Goal: Task Accomplishment & Management: Use online tool/utility

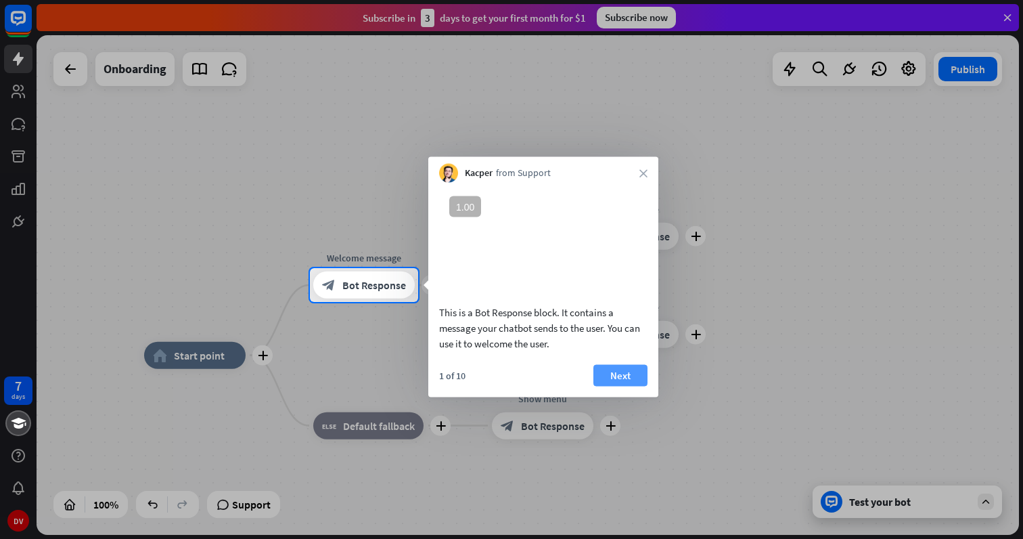
click at [637, 386] on button "Next" at bounding box center [620, 375] width 54 height 22
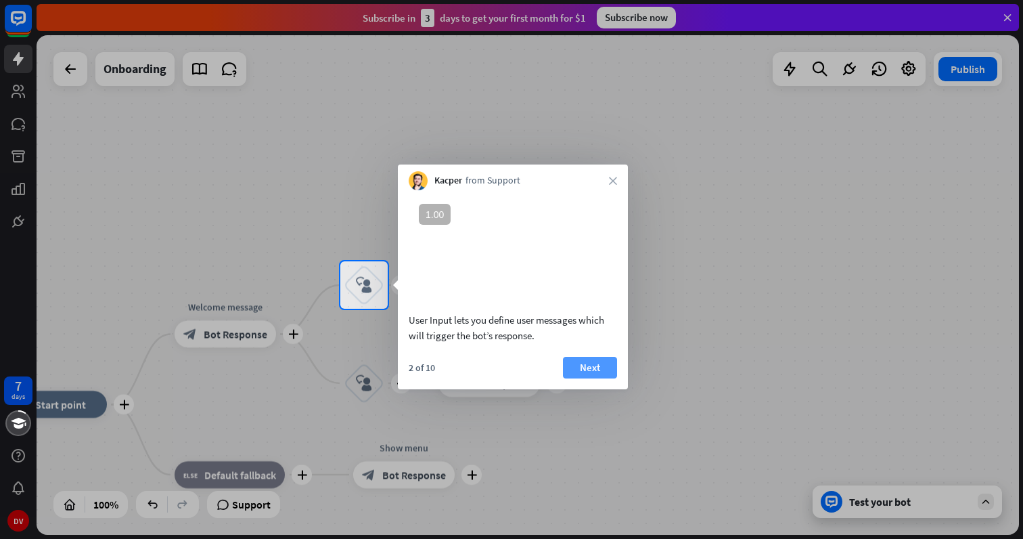
click at [590, 378] on button "Next" at bounding box center [590, 368] width 54 height 22
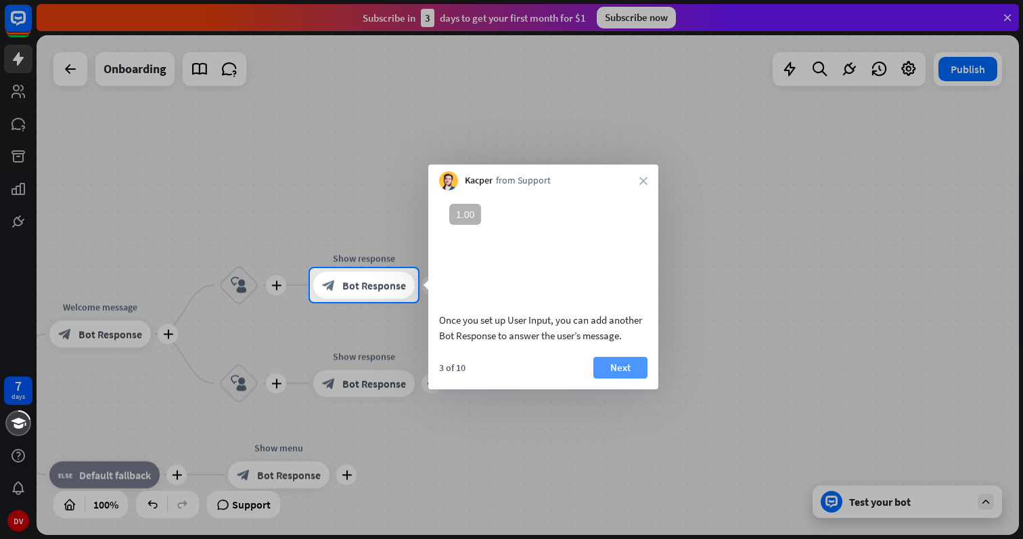
click at [626, 378] on button "Next" at bounding box center [620, 368] width 54 height 22
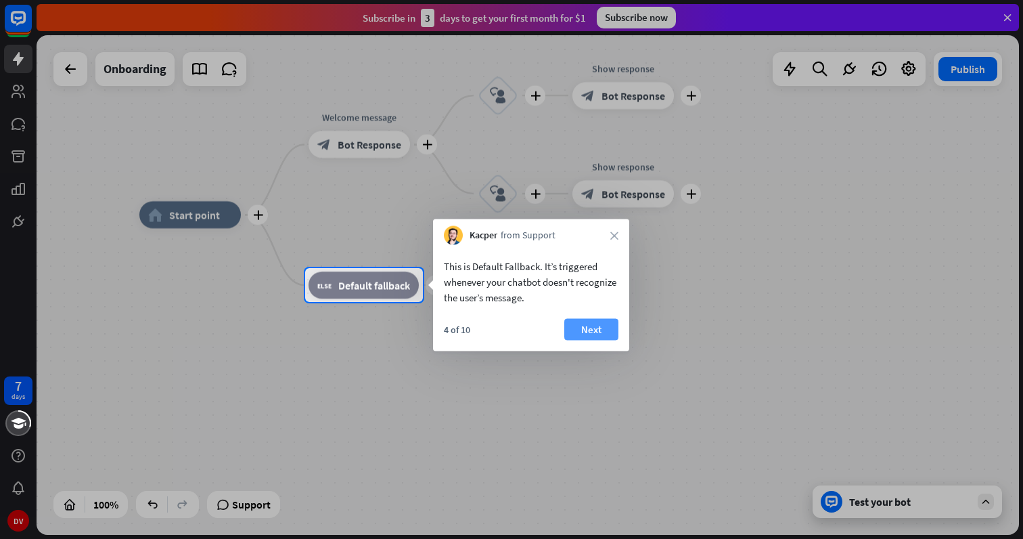
click at [582, 323] on button "Next" at bounding box center [591, 330] width 54 height 22
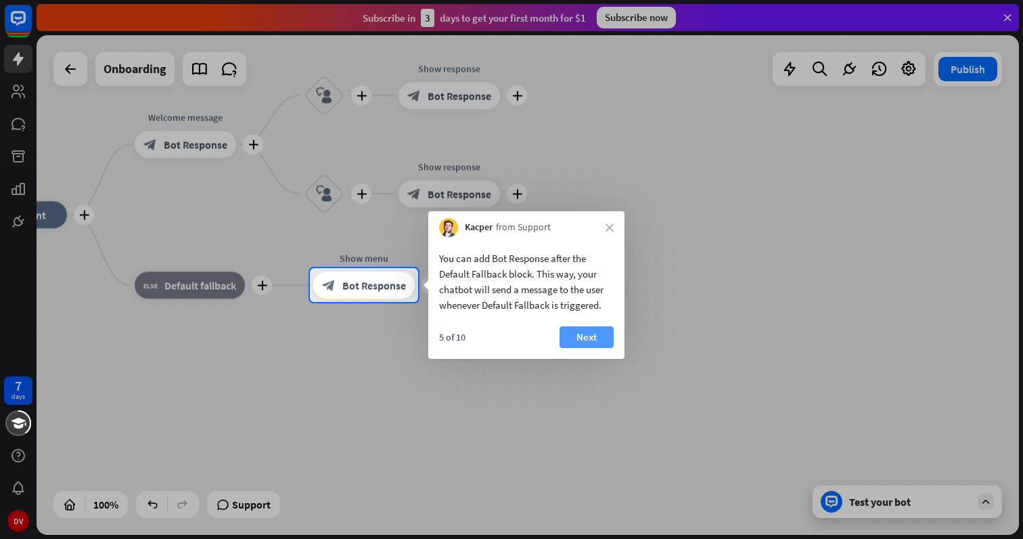
click at [579, 343] on button "Next" at bounding box center [587, 337] width 54 height 22
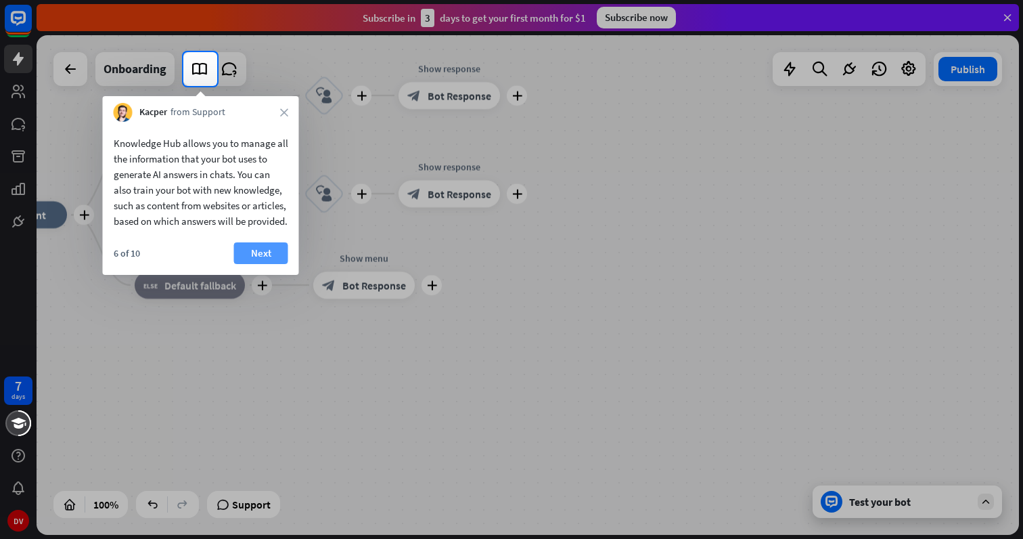
click at [264, 264] on button "Next" at bounding box center [261, 253] width 54 height 22
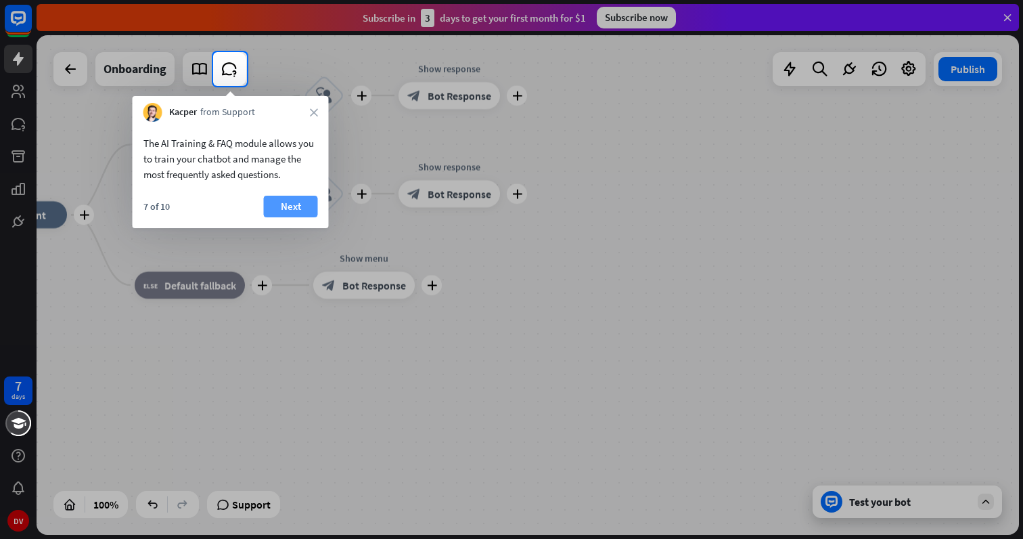
click at [288, 209] on button "Next" at bounding box center [291, 207] width 54 height 22
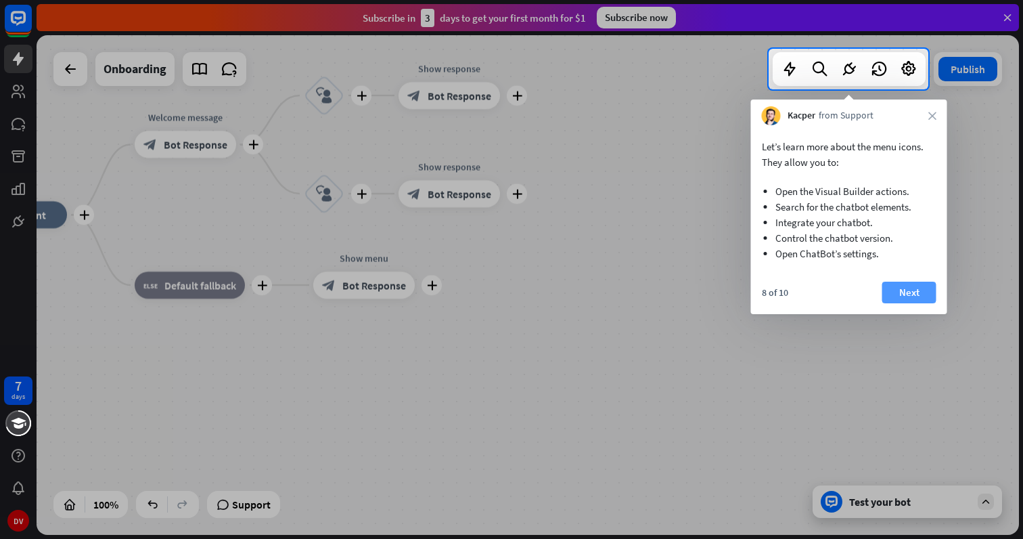
click at [906, 292] on button "Next" at bounding box center [909, 292] width 54 height 22
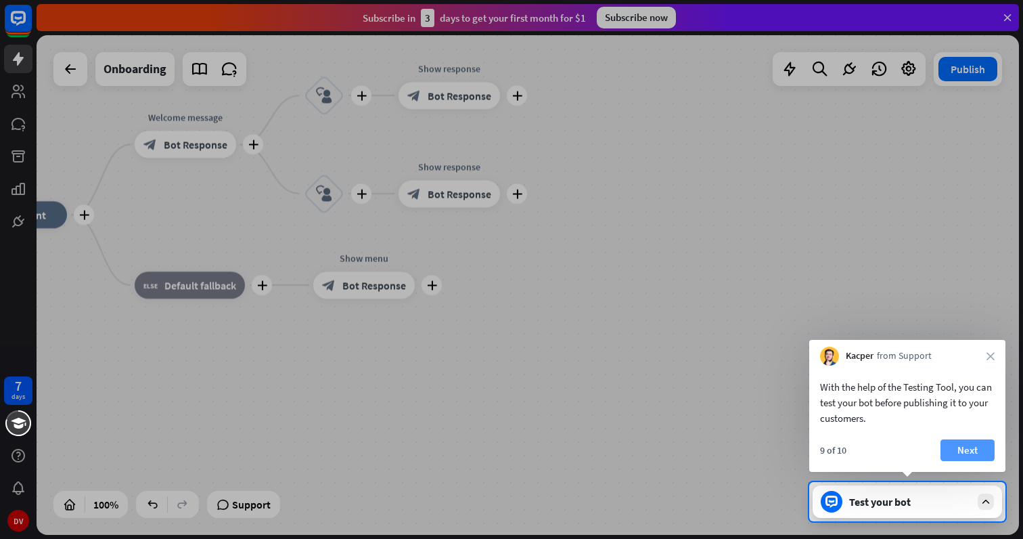
click at [963, 446] on button "Next" at bounding box center [967, 450] width 54 height 22
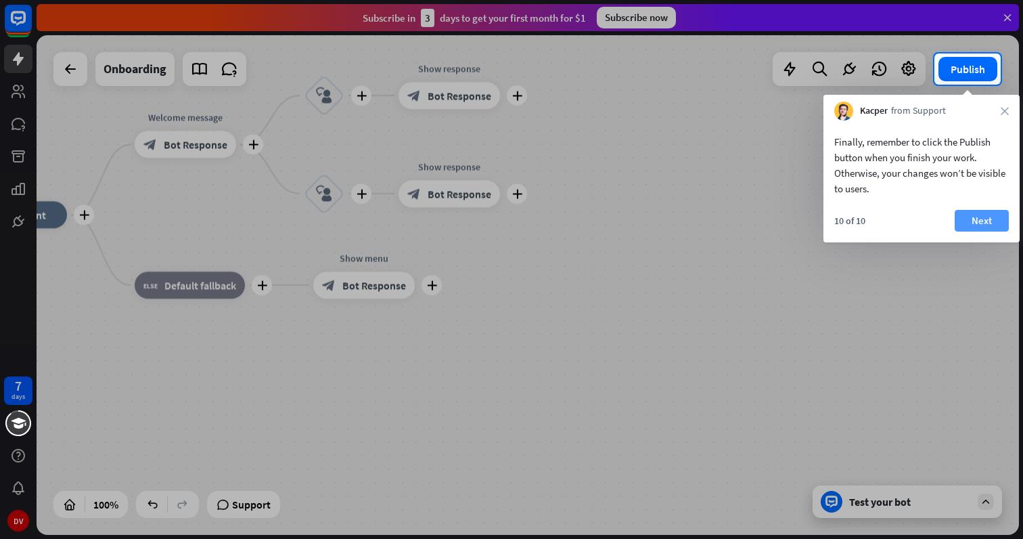
click at [971, 229] on button "Next" at bounding box center [982, 221] width 54 height 22
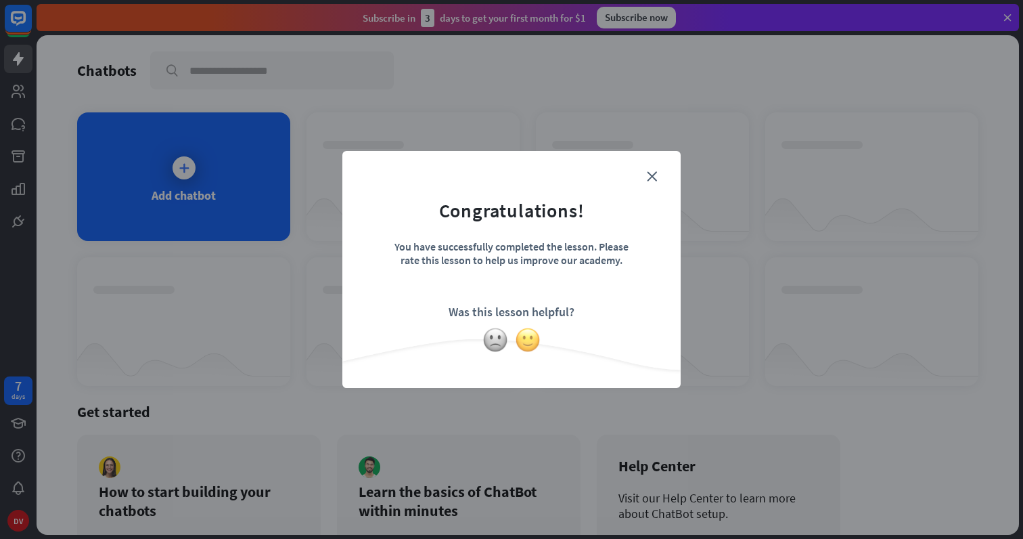
click at [531, 348] on img at bounding box center [528, 340] width 26 height 26
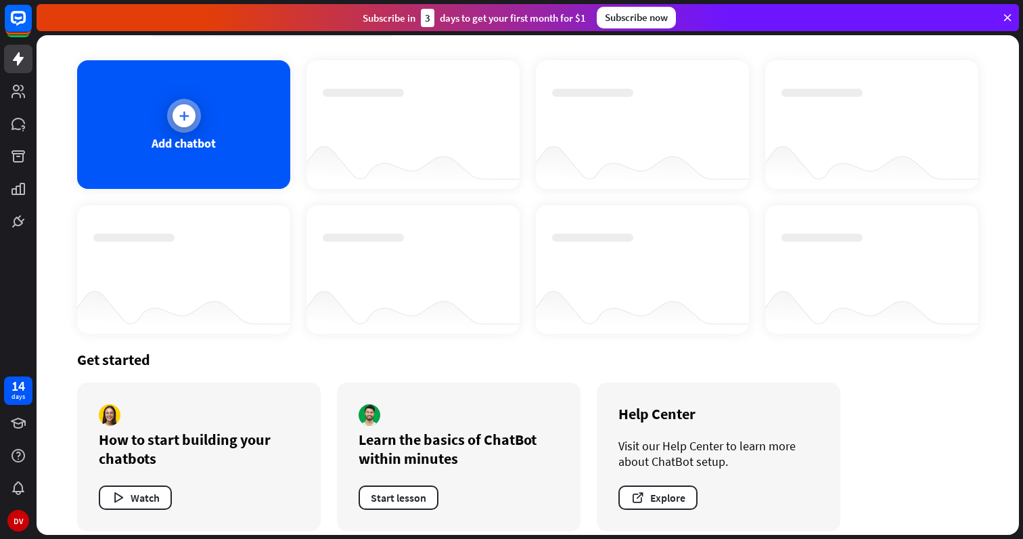
scroll to position [38, 0]
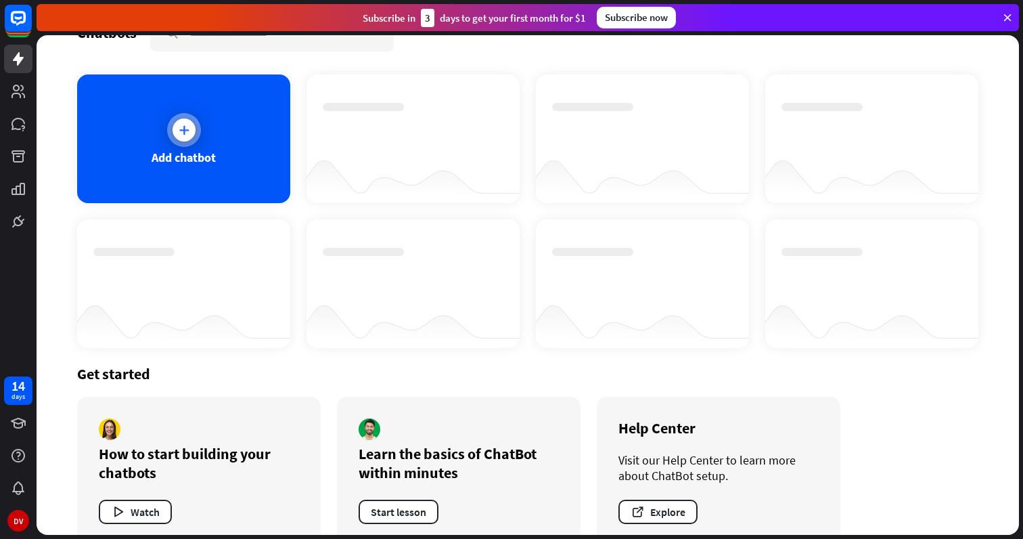
click at [208, 158] on div "Add chatbot" at bounding box center [184, 158] width 64 height 16
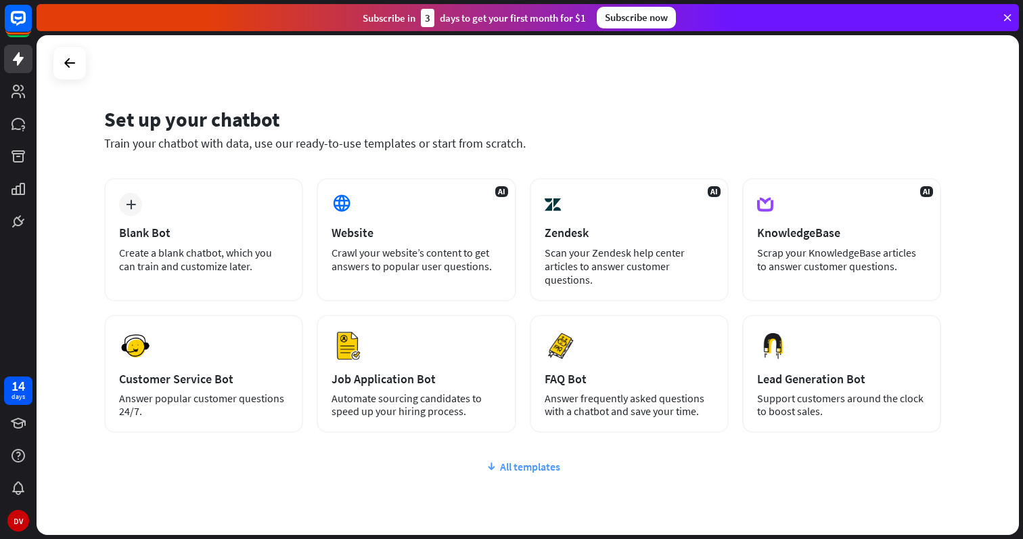
click at [525, 467] on div "All templates" at bounding box center [522, 466] width 837 height 14
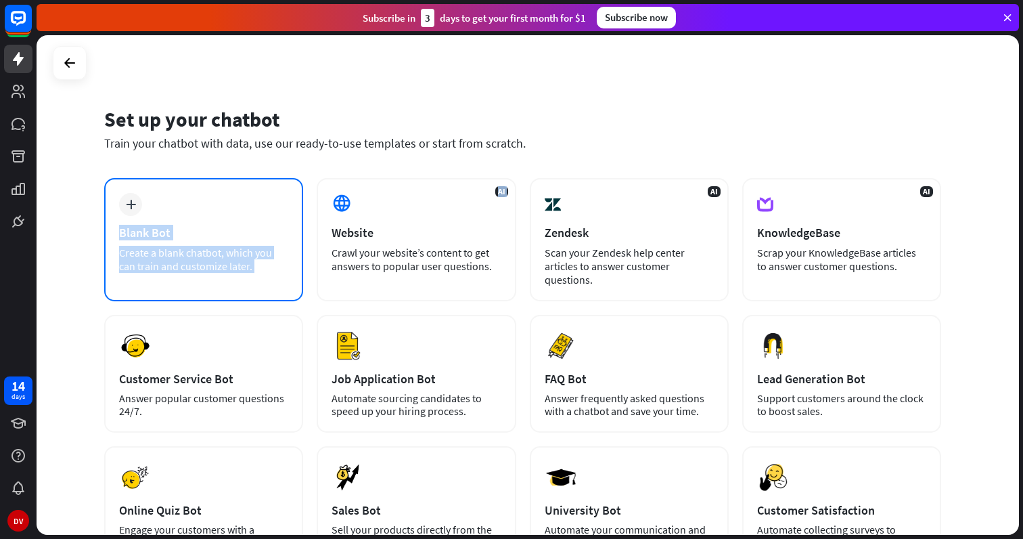
drag, startPoint x: 332, startPoint y: 221, endPoint x: 242, endPoint y: 217, distance: 90.0
click at [242, 217] on div "plus Blank Bot Create a blank chatbot, which you can train and customize later.…" at bounding box center [522, 436] width 837 height 517
click at [243, 217] on div "plus Blank Bot Create a blank chatbot, which you can train and customize later." at bounding box center [203, 239] width 199 height 123
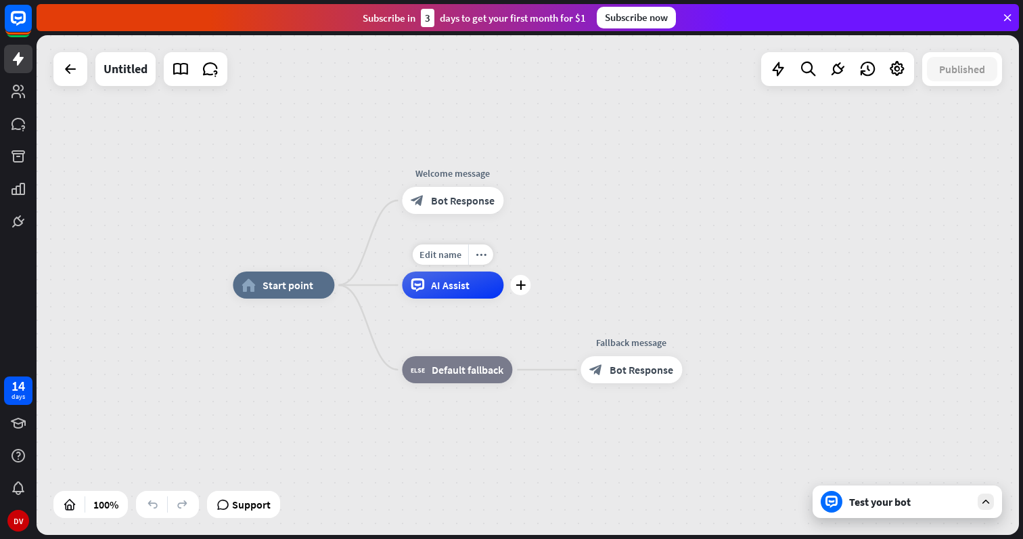
click at [456, 287] on span "AI Assist" at bounding box center [450, 285] width 39 height 14
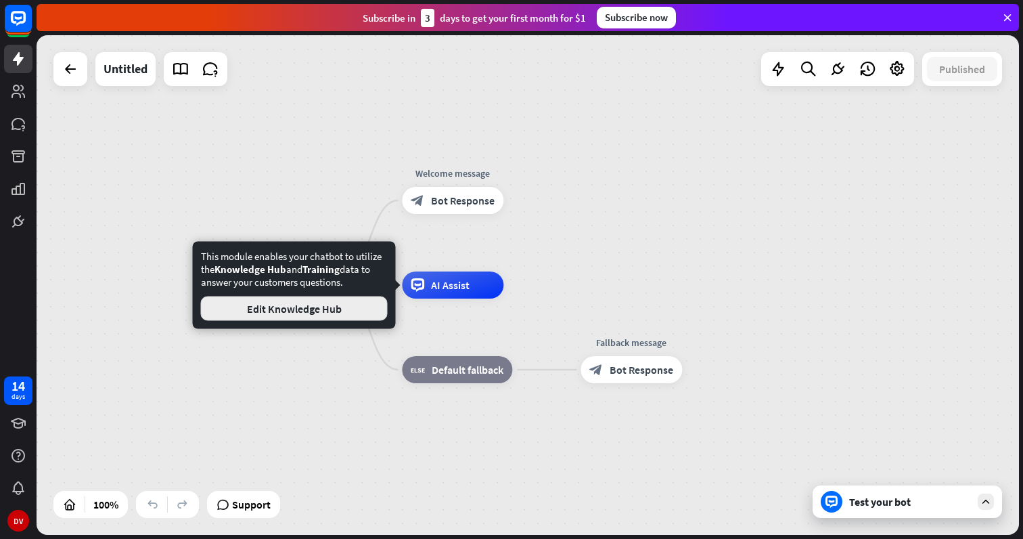
click at [352, 312] on button "Edit Knowledge Hub" at bounding box center [294, 308] width 187 height 24
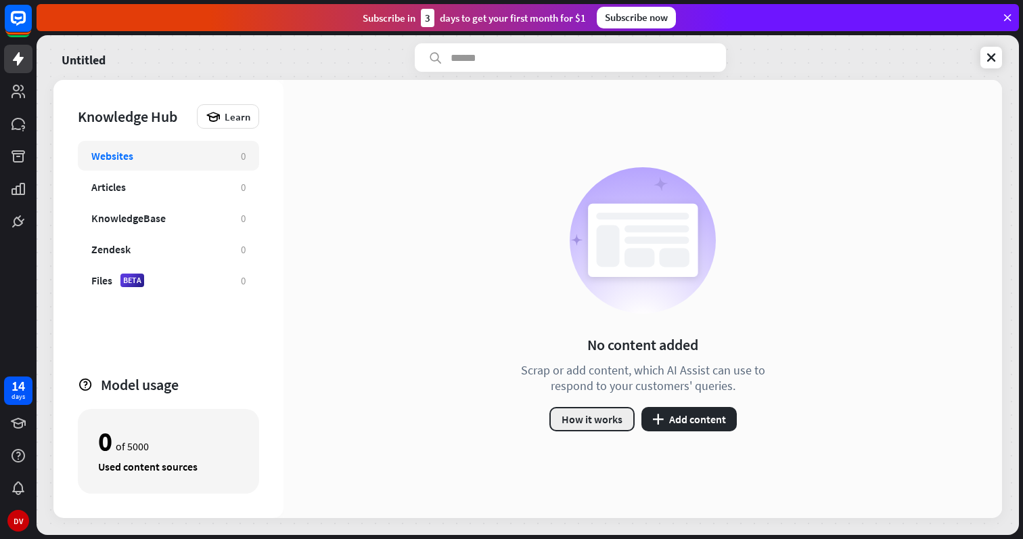
click at [601, 413] on button "How it works" at bounding box center [591, 419] width 85 height 24
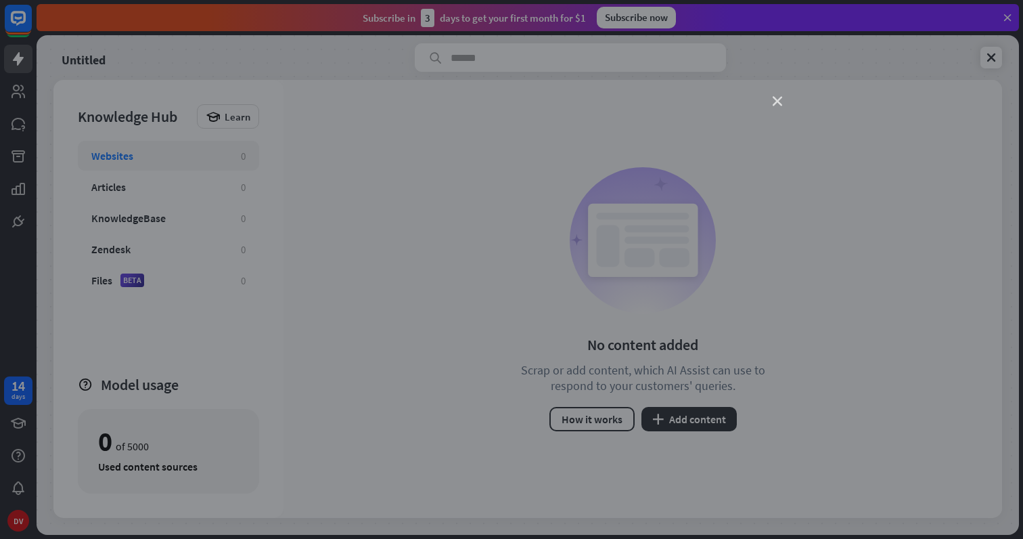
click at [775, 97] on icon "close" at bounding box center [777, 101] width 9 height 9
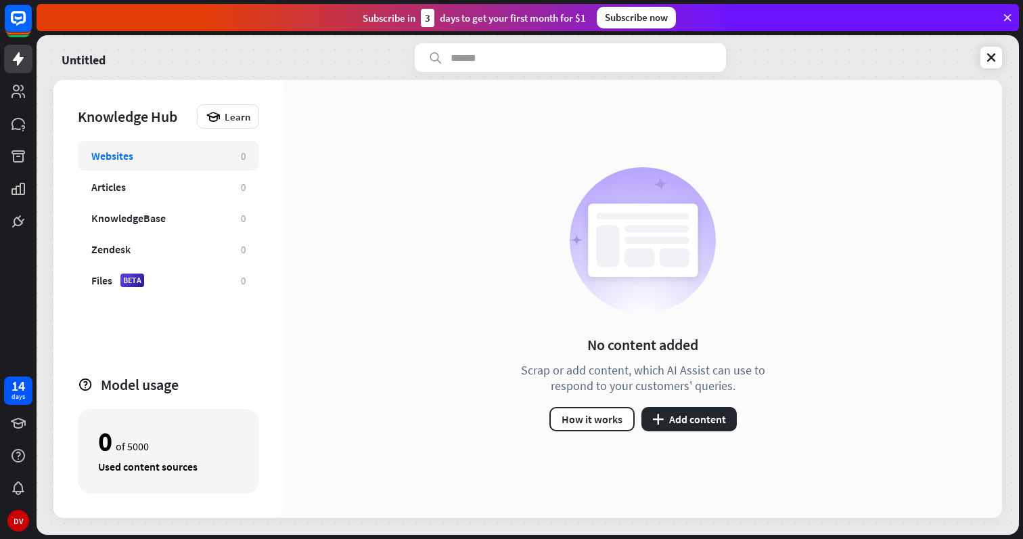
click at [979, 55] on div "Untitled" at bounding box center [527, 57] width 949 height 28
click at [1005, 51] on div "Untitled Knowledge Hub Learn Websites 0 Articles 0 KnowledgeBase 0 Zendesk 0 Fi…" at bounding box center [528, 284] width 982 height 499
click at [996, 53] on icon at bounding box center [991, 58] width 14 height 14
